Goal: Information Seeking & Learning: Check status

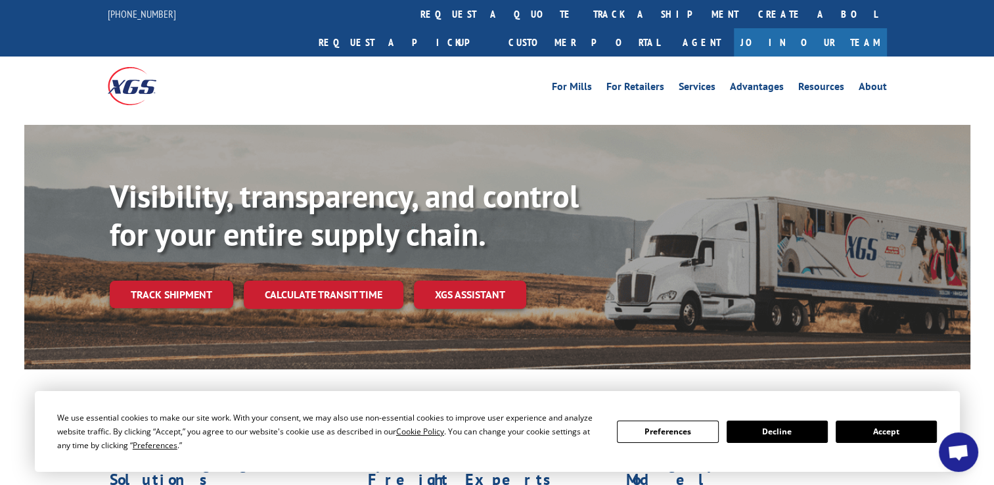
scroll to position [47, 0]
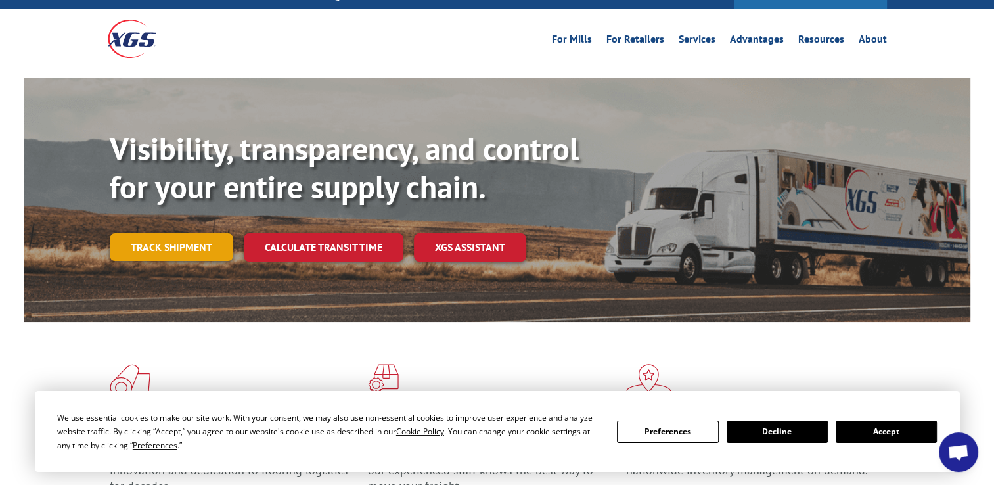
click at [149, 233] on link "Track shipment" at bounding box center [172, 247] width 124 height 28
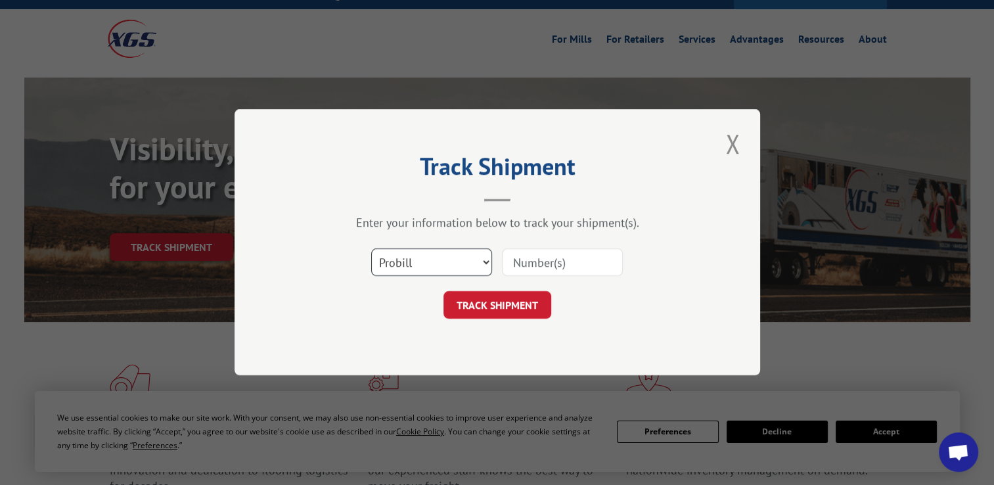
click at [471, 262] on select "Select category... Probill BOL PO" at bounding box center [431, 263] width 121 height 28
select select "bol"
click at [371, 249] on select "Select category... Probill BOL PO" at bounding box center [431, 263] width 121 height 28
click at [547, 251] on input at bounding box center [562, 263] width 121 height 28
type input "908669"
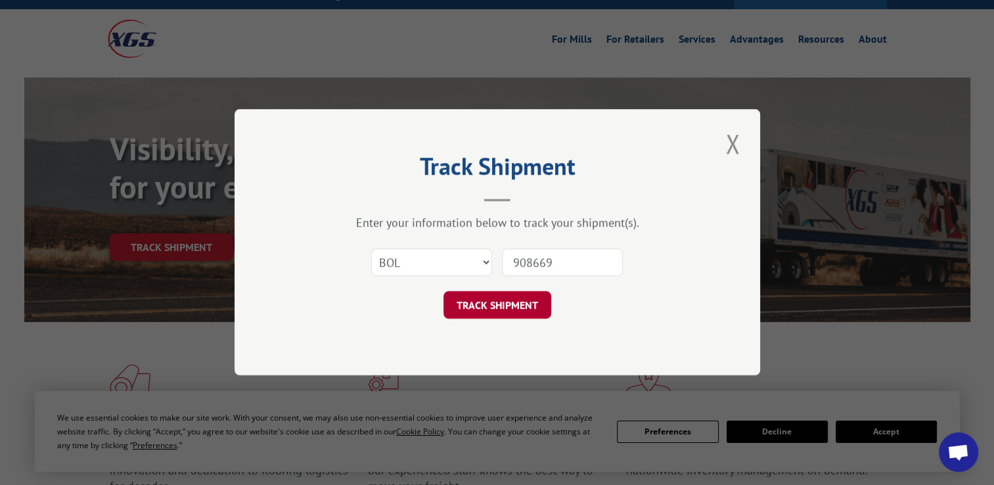
click at [534, 294] on button "TRACK SHIPMENT" at bounding box center [498, 306] width 108 height 28
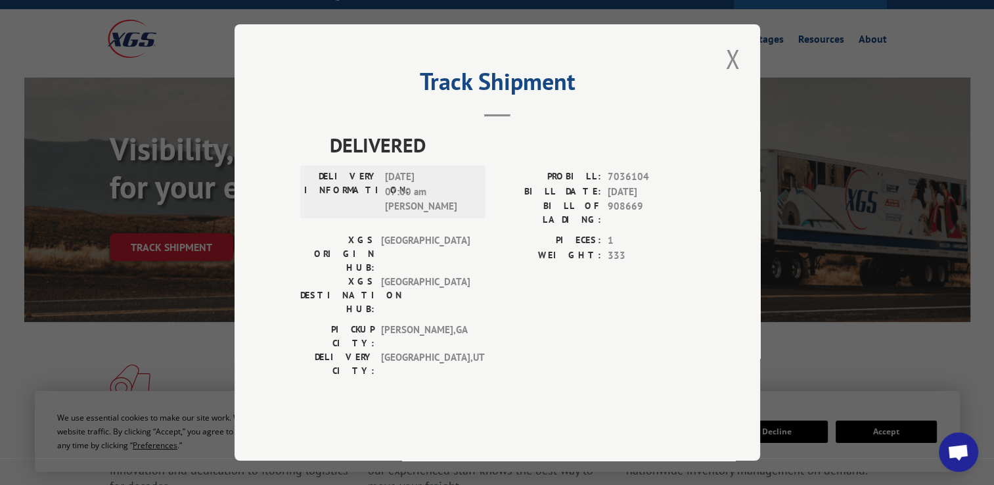
click at [824, 178] on div "Track Shipment DELIVERED DELIVERY INFORMATION: [DATE] 07:00 am [PERSON_NAME]: 7…" at bounding box center [497, 242] width 994 height 485
click at [733, 77] on button "Close modal" at bounding box center [733, 59] width 22 height 36
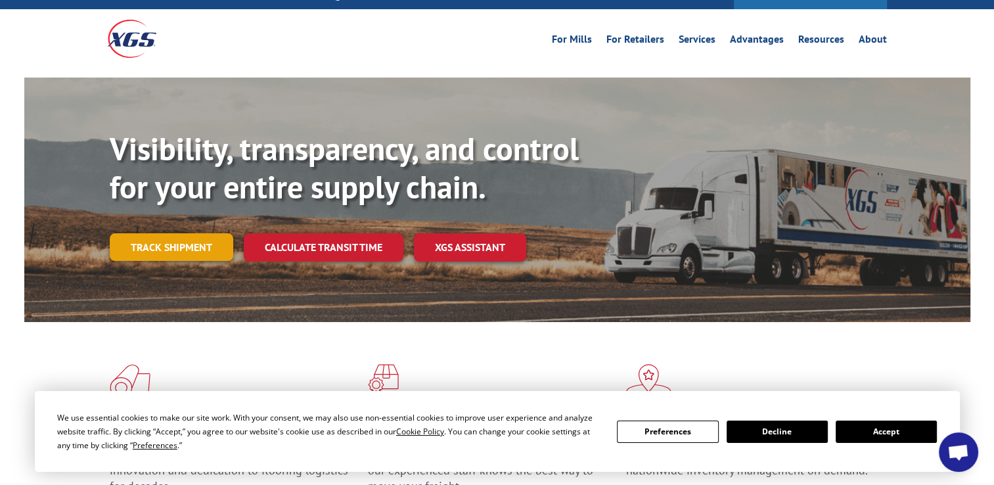
click at [181, 233] on link "Track shipment" at bounding box center [172, 247] width 124 height 28
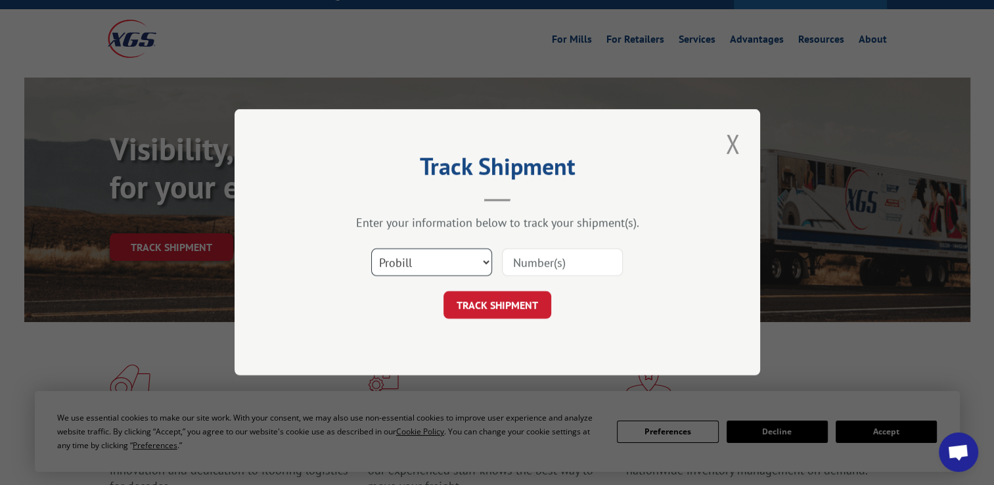
click at [439, 255] on select "Select category... Probill BOL PO" at bounding box center [431, 263] width 121 height 28
select select "bol"
click at [371, 249] on select "Select category... Probill BOL PO" at bounding box center [431, 263] width 121 height 28
paste input "908669"
type input "908669"
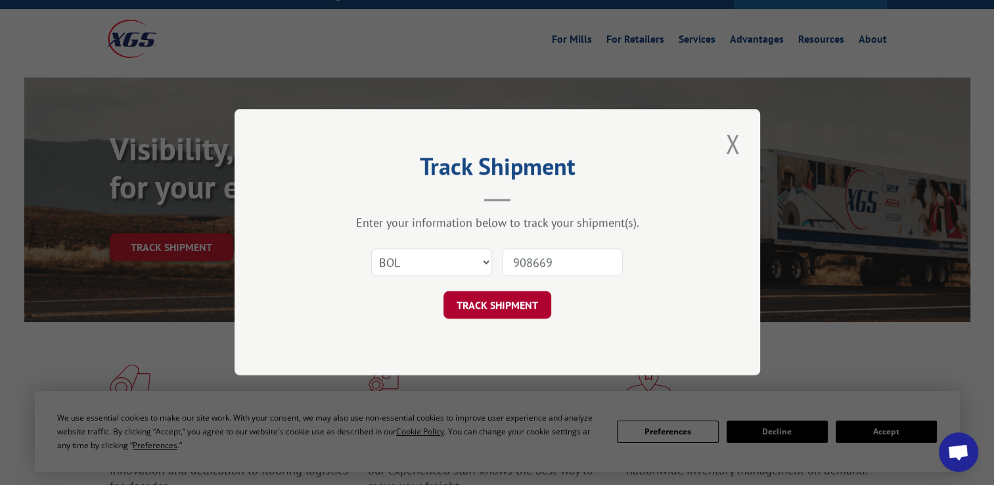
click at [508, 303] on button "TRACK SHIPMENT" at bounding box center [498, 306] width 108 height 28
